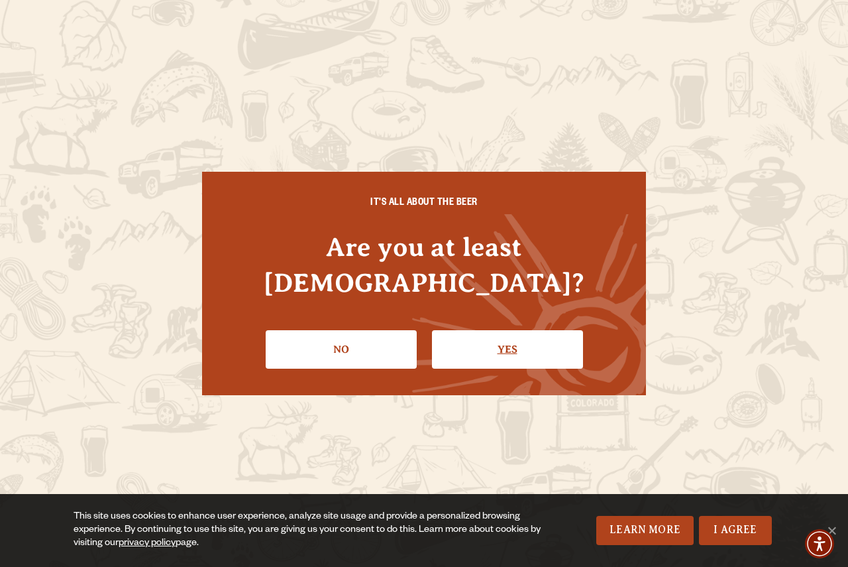
click at [490, 336] on link "Yes" at bounding box center [507, 349] width 151 height 38
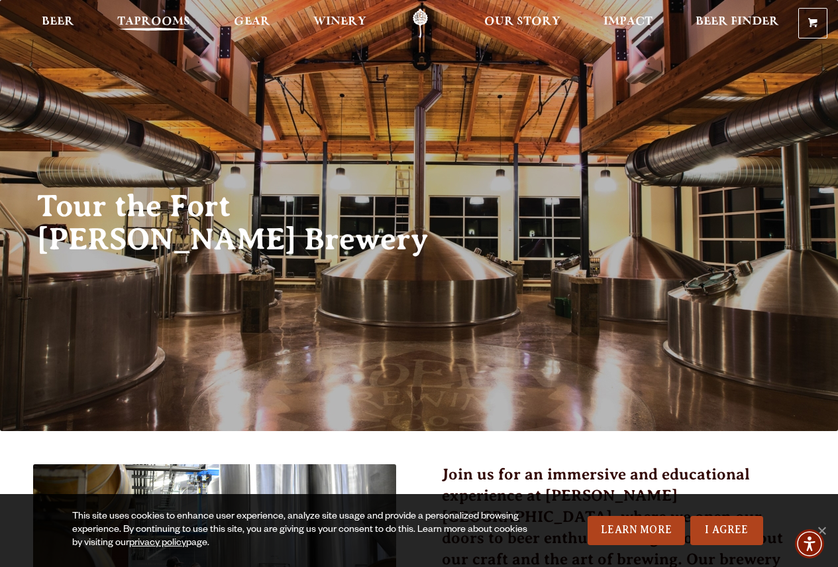
click at [153, 17] on span "Taprooms" at bounding box center [153, 22] width 73 height 11
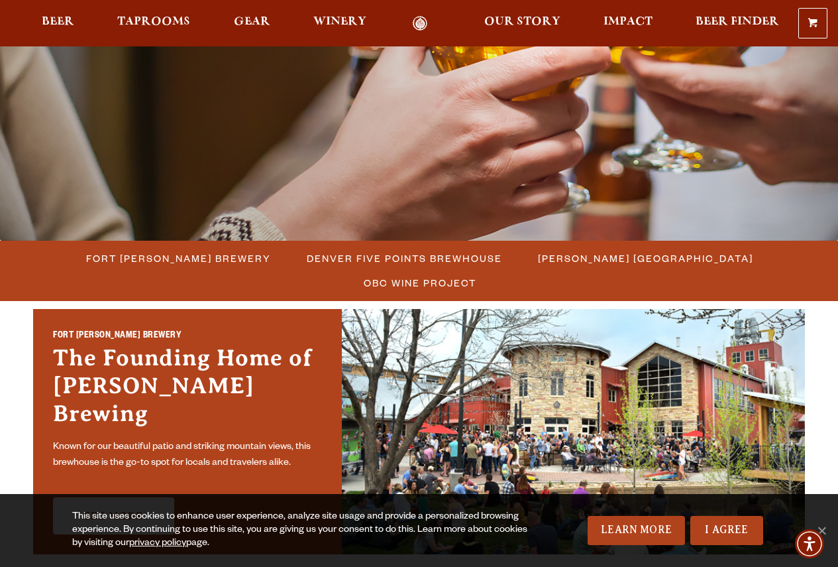
scroll to position [331, 0]
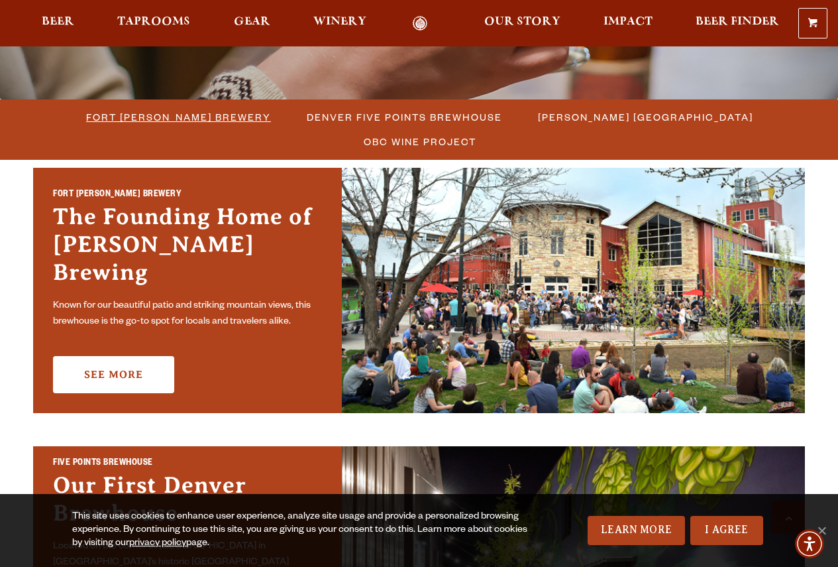
click at [105, 117] on span "Fort [PERSON_NAME] Brewery" at bounding box center [178, 116] width 185 height 19
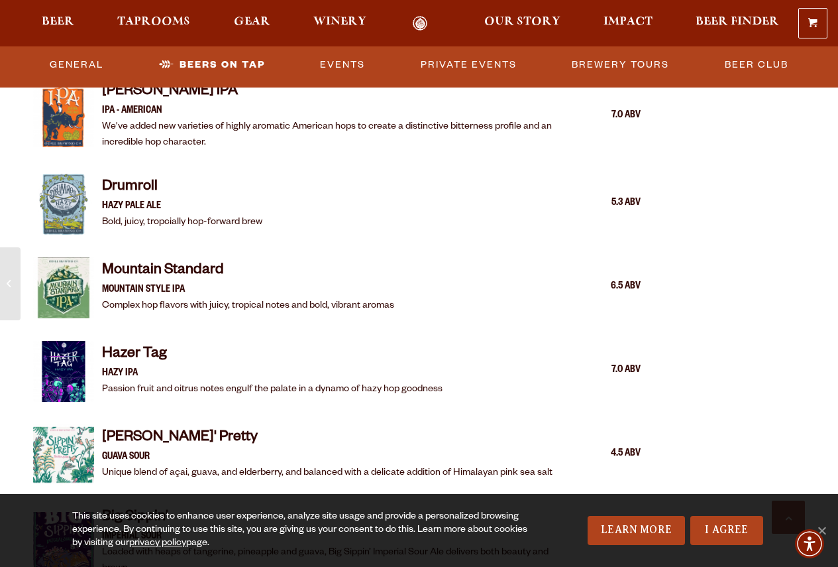
scroll to position [1591, 0]
